Goal: Transaction & Acquisition: Purchase product/service

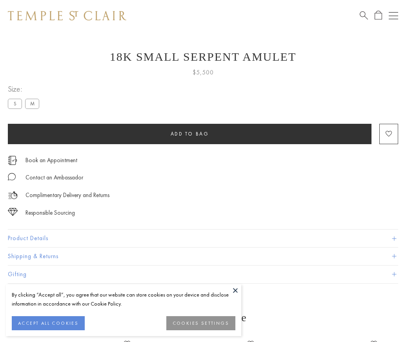
scroll to position [14, 0]
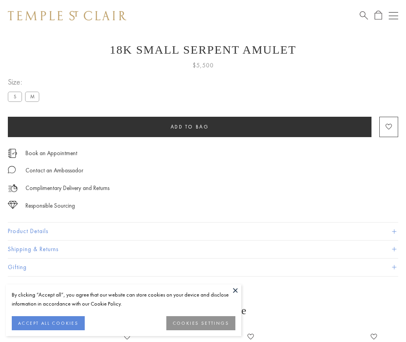
click at [189, 127] on span "Add to bag" at bounding box center [189, 126] width 38 height 7
